Goal: Check status: Check status

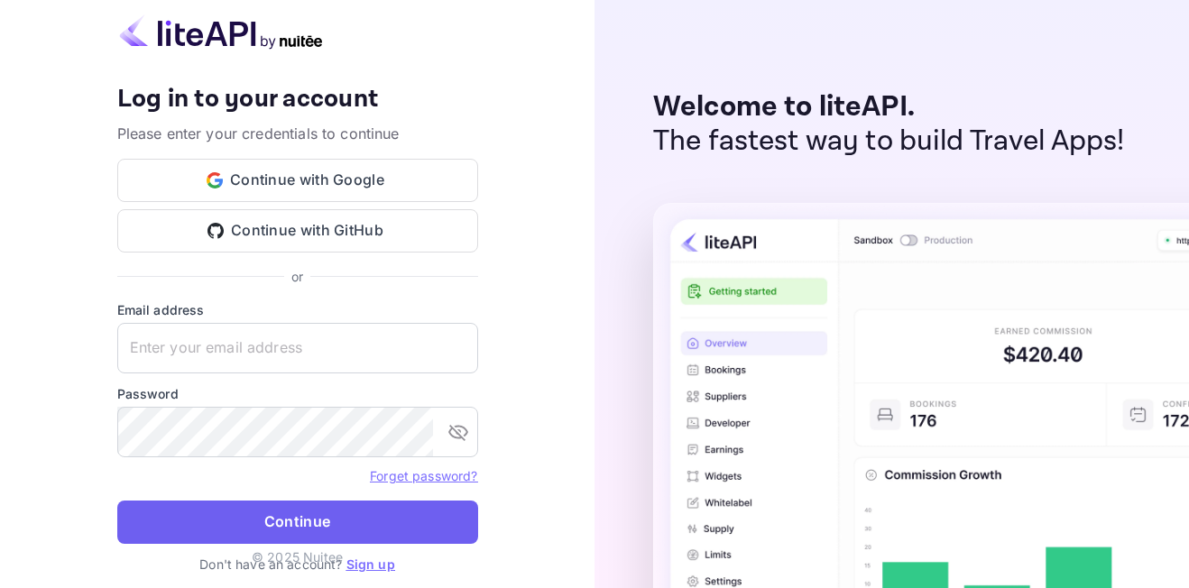
type input "[EMAIL_ADDRESS][DOMAIN_NAME]"
click at [343, 516] on button "Continue" at bounding box center [297, 522] width 361 height 43
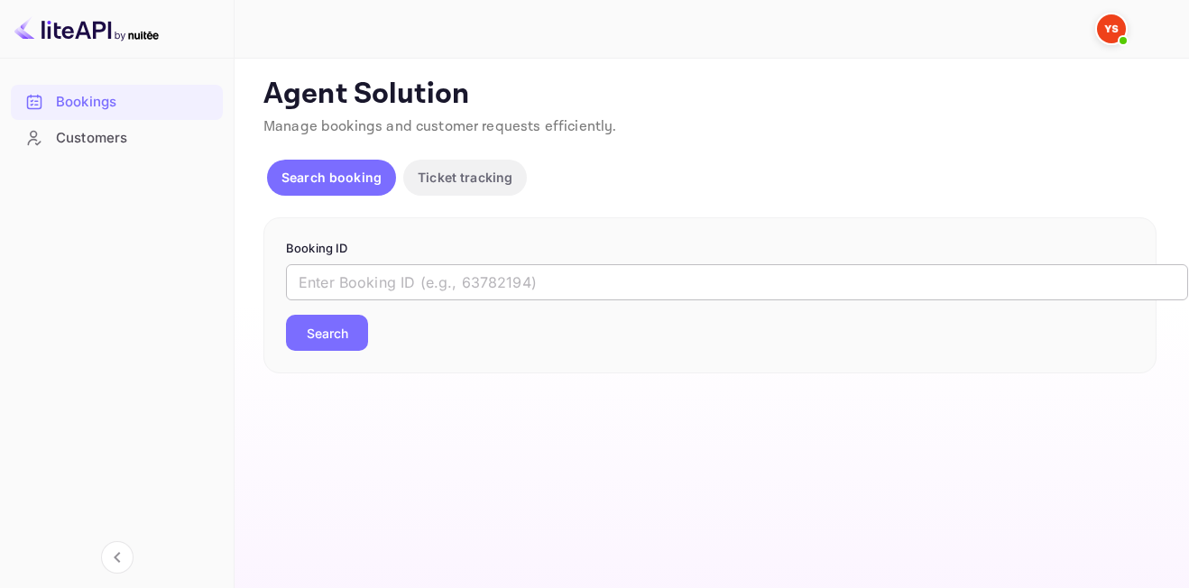
click at [502, 281] on input "text" at bounding box center [737, 282] width 902 height 36
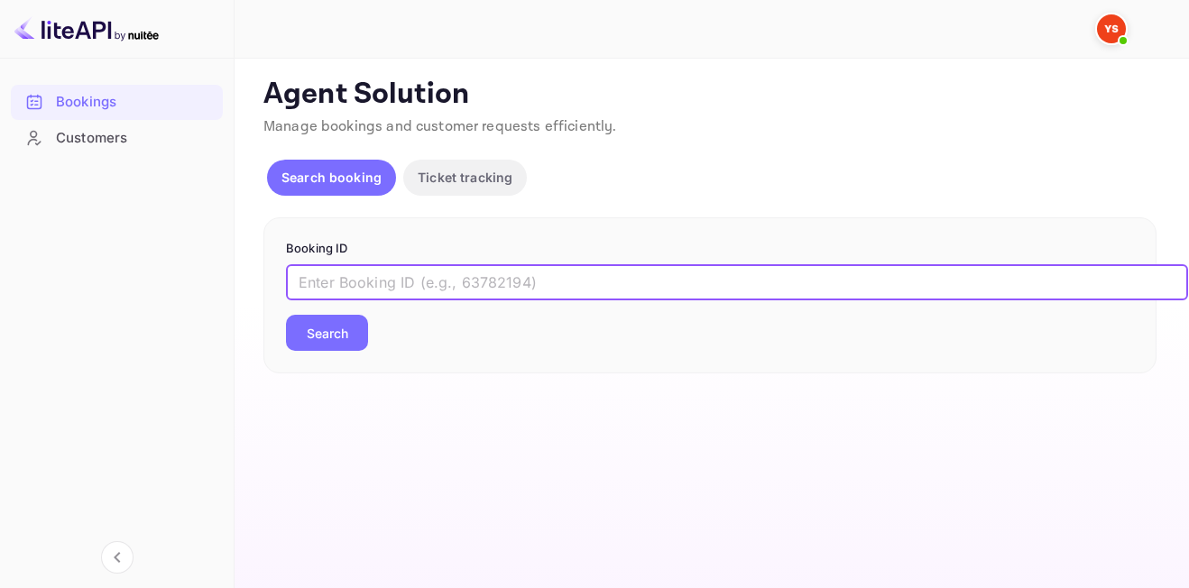
paste input "9754959"
type input "9754959"
click at [338, 326] on button "Search" at bounding box center [327, 333] width 82 height 36
